Goal: Task Accomplishment & Management: Complete application form

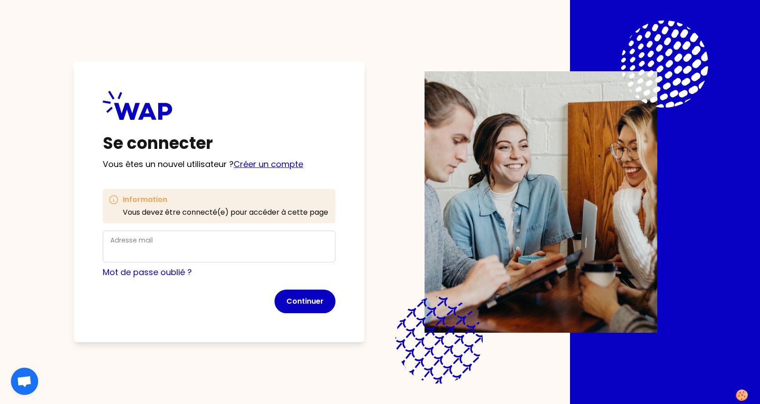
click at [260, 164] on link "Créer un compte" at bounding box center [269, 164] width 70 height 11
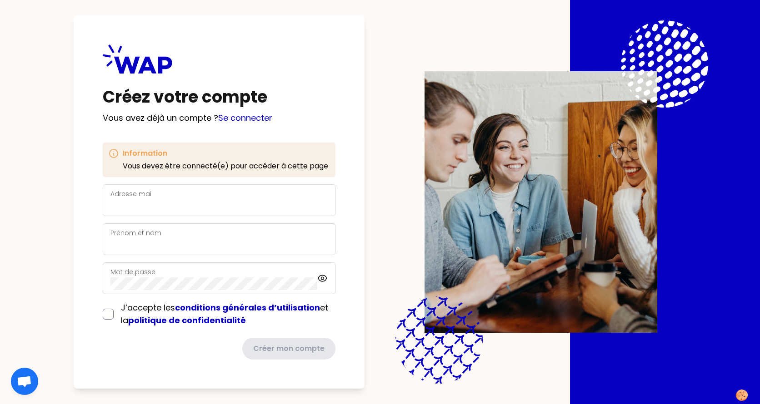
click at [245, 197] on div "Adresse mail" at bounding box center [218, 201] width 217 height 24
type input "[EMAIL_ADDRESS][DOMAIN_NAME]"
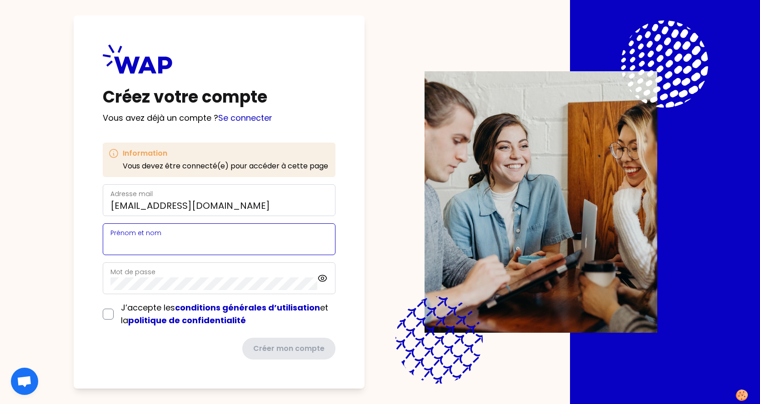
type input "[PERSON_NAME]"
click at [186, 277] on div "Mot de passe" at bounding box center [213, 279] width 207 height 24
click at [108, 313] on form "Adresse mail [EMAIL_ADDRESS][DOMAIN_NAME] [PERSON_NAME] et nom [PERSON_NAME] Mo…" at bounding box center [219, 271] width 233 height 175
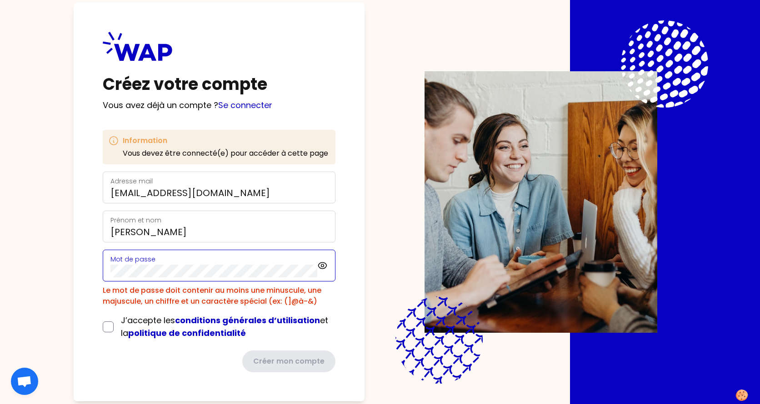
click at [68, 273] on div "Créez votre compte Vous avez déjà un compte ? Se connecter Information Vous dev…" at bounding box center [379, 202] width 643 height 404
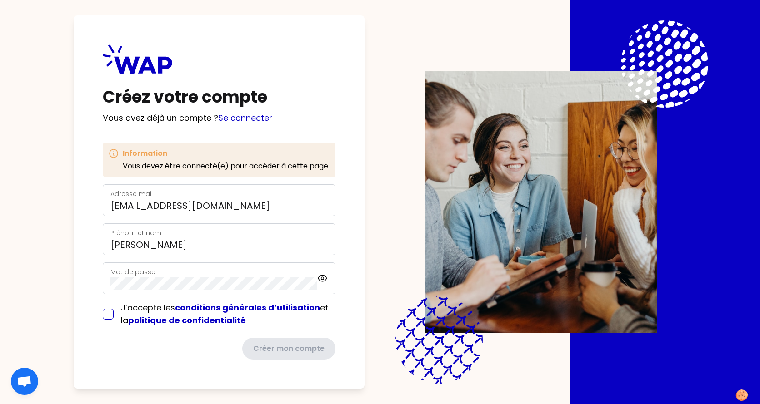
click at [108, 316] on input "checkbox" at bounding box center [108, 314] width 11 height 11
checkbox input "true"
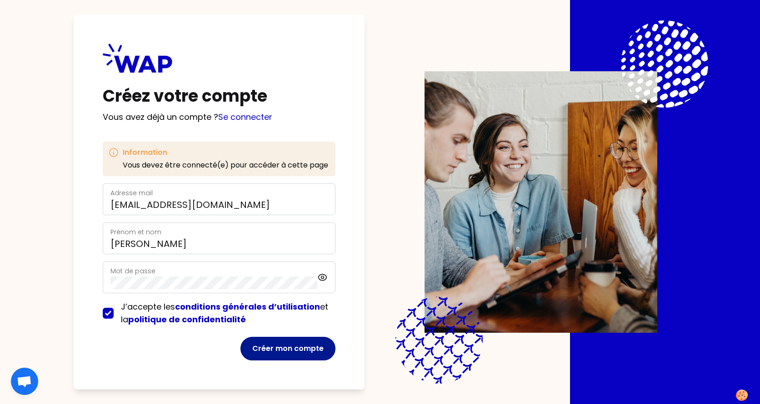
click at [291, 348] on button "Créer mon compte" at bounding box center [287, 349] width 95 height 24
